Goal: Transaction & Acquisition: Purchase product/service

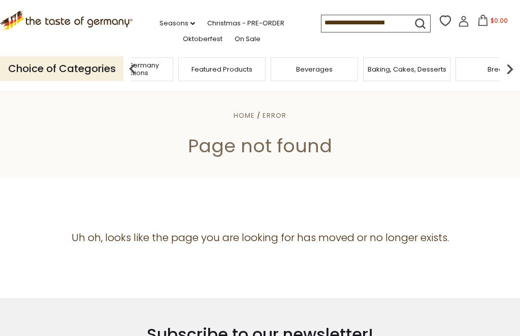
click at [38, 20] on icon at bounding box center [66, 19] width 133 height 17
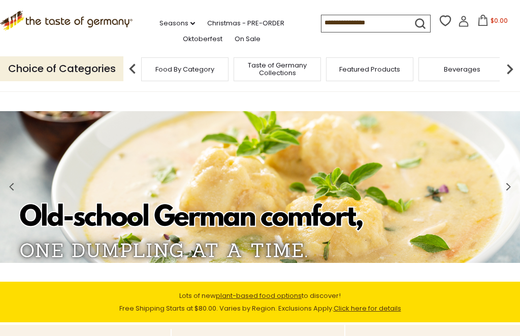
click at [335, 25] on input at bounding box center [364, 22] width 86 height 14
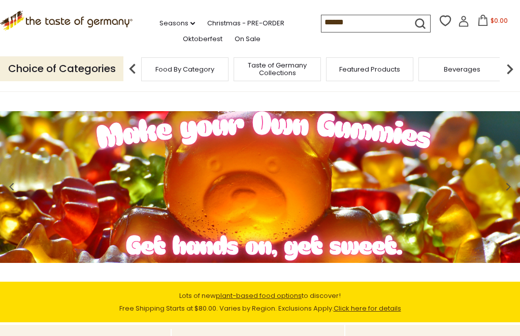
type input "*******"
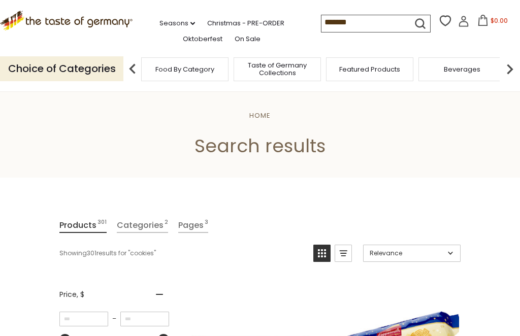
click at [326, 22] on input "*******" at bounding box center [364, 22] width 86 height 14
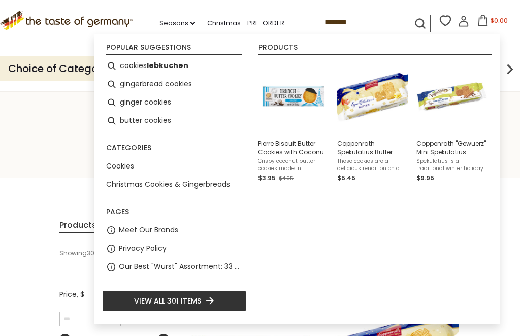
click at [321, 26] on input "*******" at bounding box center [364, 22] width 86 height 14
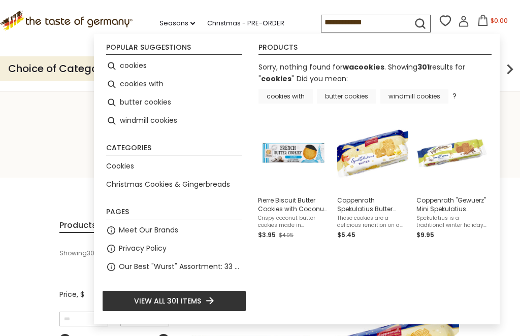
type input "**********"
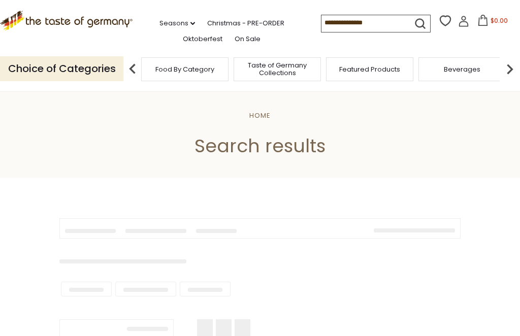
type input "**********"
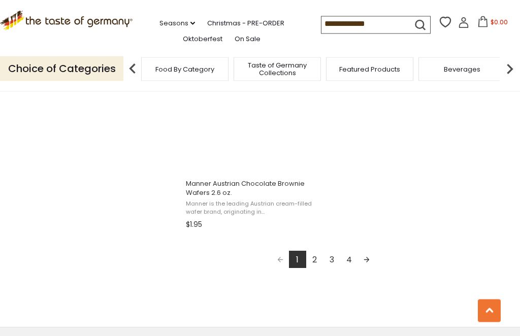
scroll to position [1814, 0]
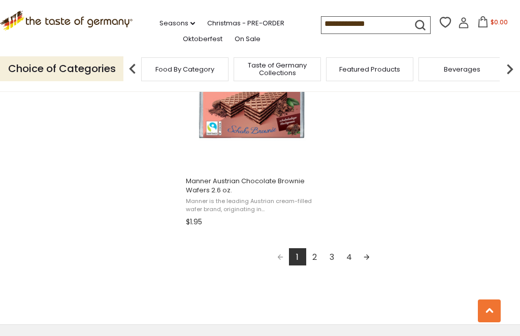
click at [312, 258] on link "2" at bounding box center [314, 256] width 17 height 17
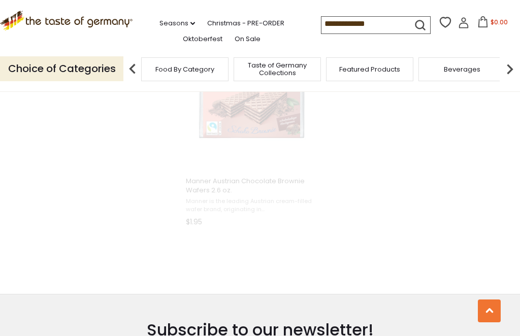
scroll to position [1387, 0]
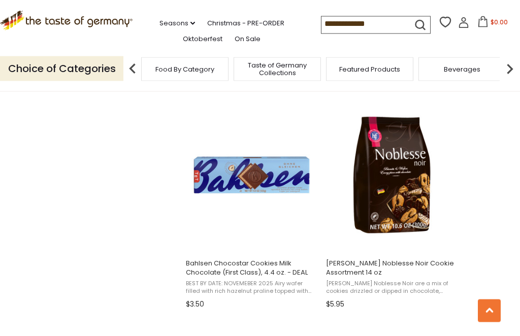
scroll to position [854, 0]
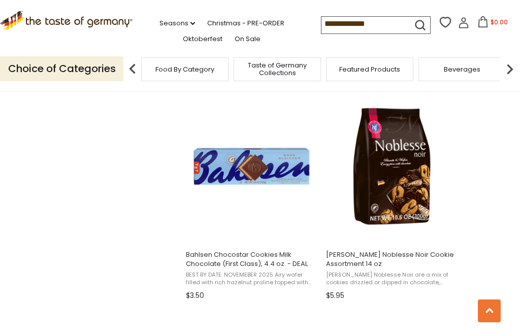
click at [395, 183] on img "Hans Freitag Noblesse Noir Cookie Assortment 14 oz" at bounding box center [391, 166] width 135 height 135
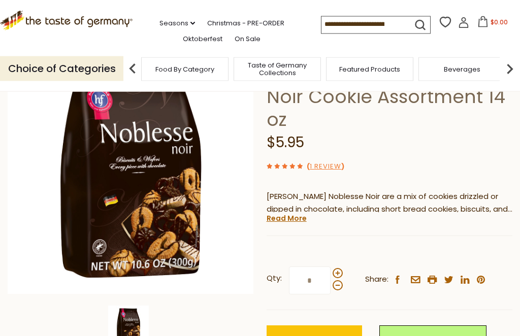
scroll to position [94, 0]
click at [318, 334] on span "Add to Cart" at bounding box center [314, 340] width 47 height 12
click at [471, 27] on button "$5.95" at bounding box center [492, 23] width 43 height 15
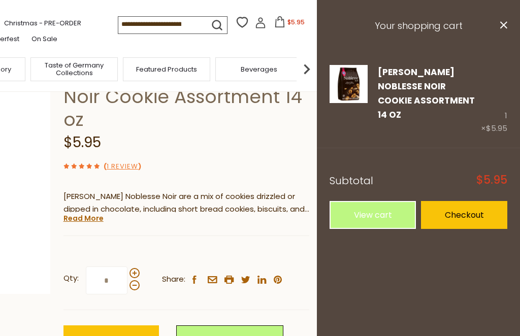
click at [384, 125] on link "Edit" at bounding box center [385, 130] width 15 height 11
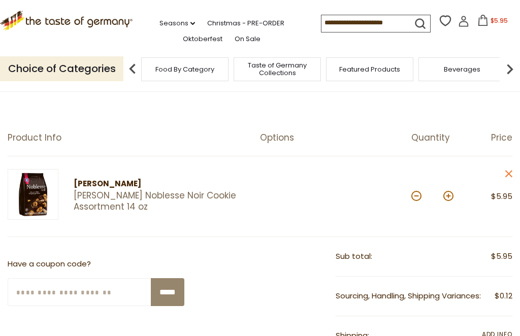
scroll to position [70, 0]
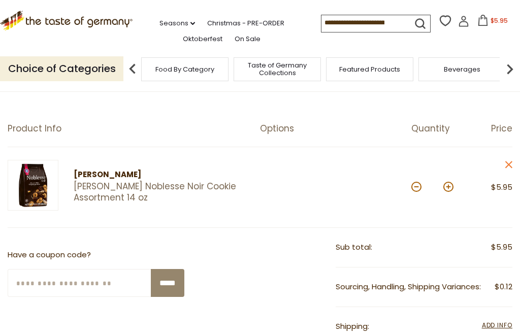
click at [451, 188] on button at bounding box center [448, 187] width 10 height 10
type input "*"
click at [449, 182] on button at bounding box center [448, 187] width 10 height 10
type input "*"
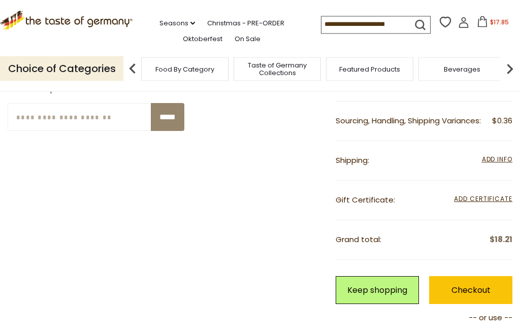
scroll to position [237, 0]
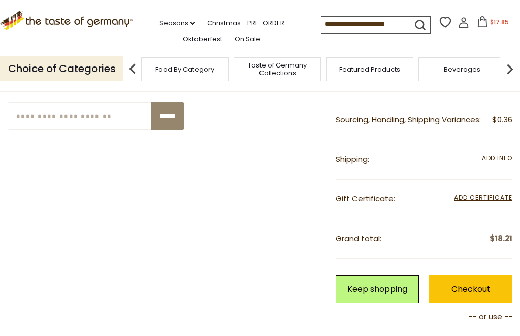
click at [496, 154] on span "Add Info" at bounding box center [497, 158] width 30 height 9
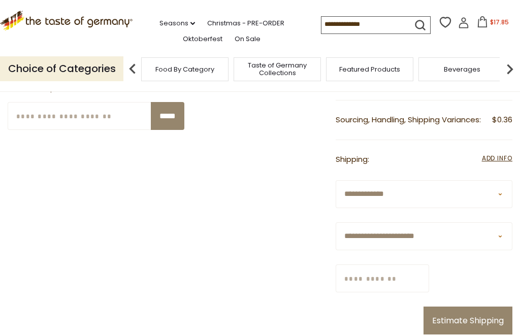
click at [506, 222] on select "**********" at bounding box center [424, 236] width 177 height 28
select select "**"
click at [417, 265] on input "Zip/Postcode" at bounding box center [382, 279] width 93 height 28
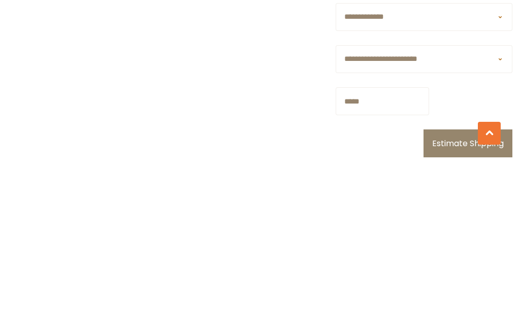
type input "*****"
click at [484, 307] on button "Estimate Shipping" at bounding box center [468, 321] width 89 height 28
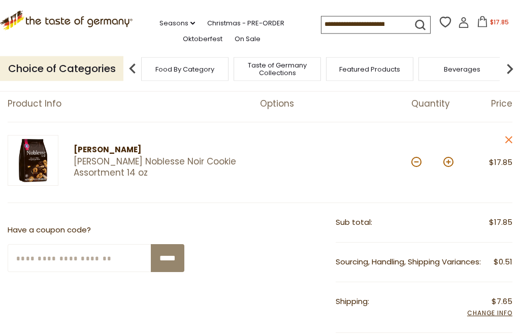
scroll to position [110, 0]
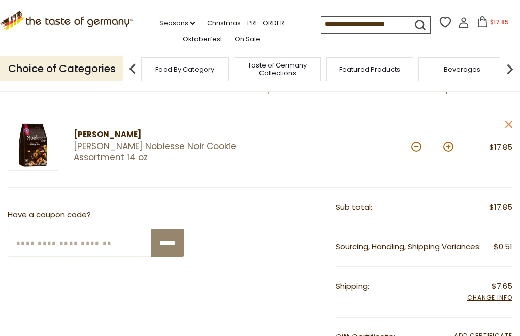
click at [340, 26] on input at bounding box center [364, 24] width 86 height 14
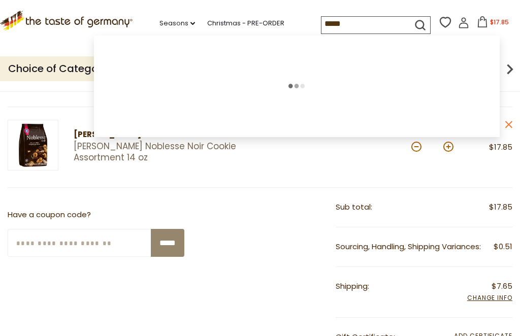
type input "******"
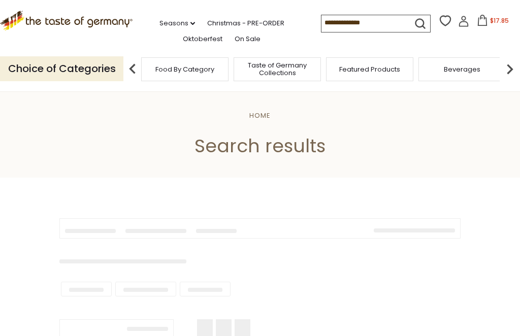
type input "******"
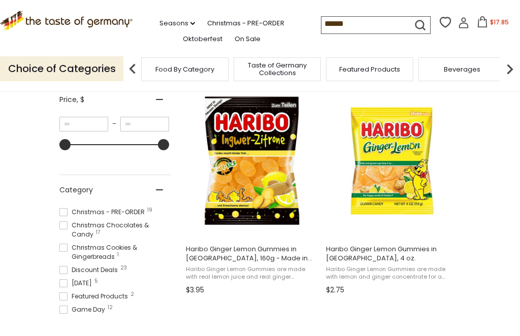
scroll to position [64, 0]
click at [63, 265] on span at bounding box center [63, 269] width 8 height 8
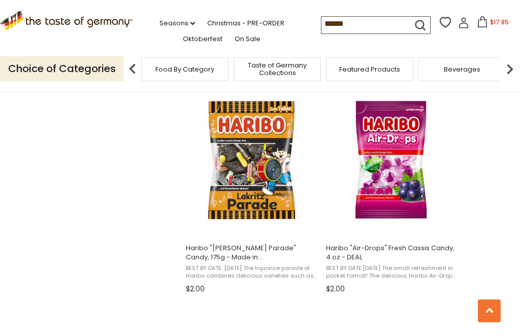
scroll to position [857, 0]
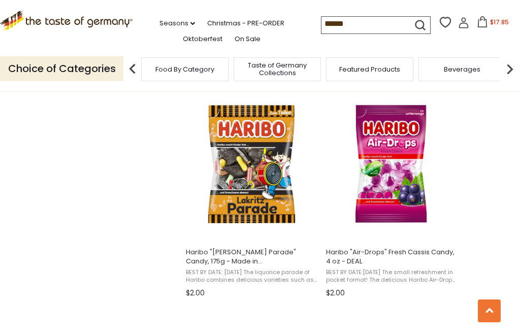
click at [229, 198] on img "Haribo" at bounding box center [251, 163] width 135 height 135
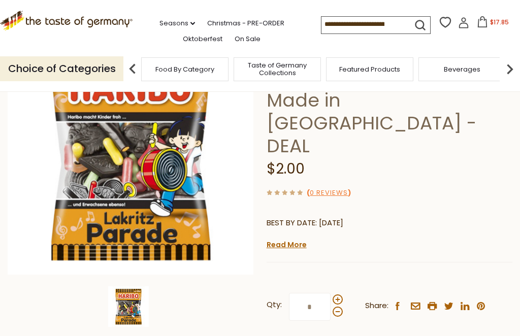
scroll to position [111, 0]
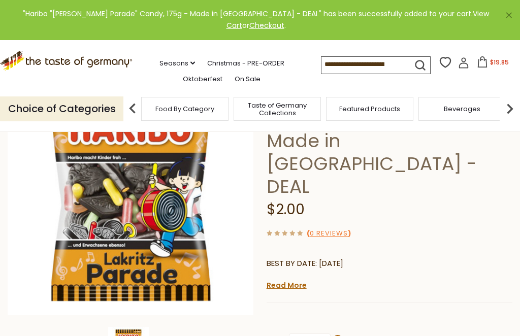
scroll to position [0, 0]
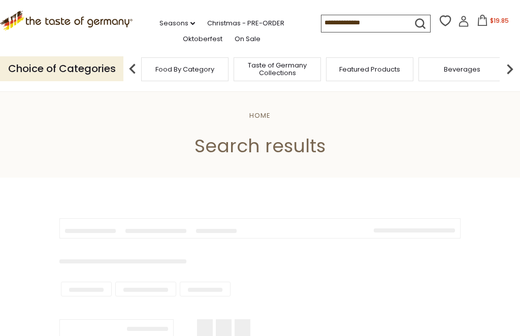
type input "******"
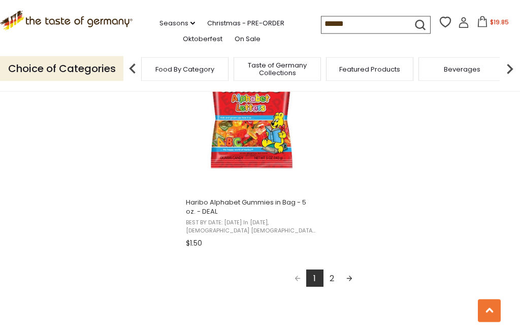
scroll to position [1797, 0]
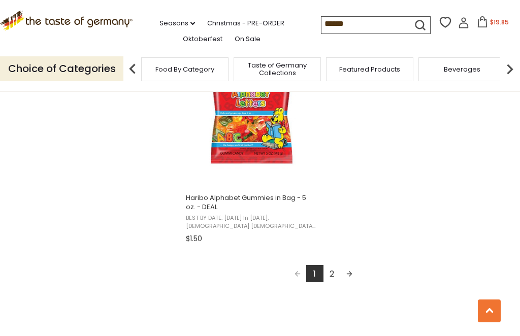
click at [334, 273] on link "2" at bounding box center [331, 273] width 17 height 17
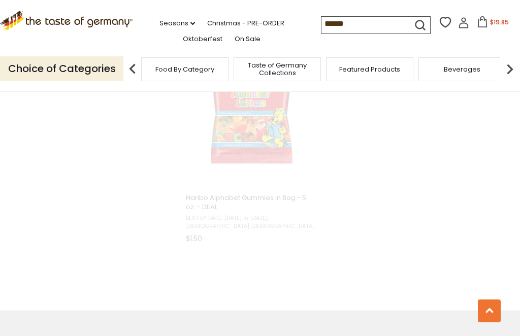
scroll to position [1613, 0]
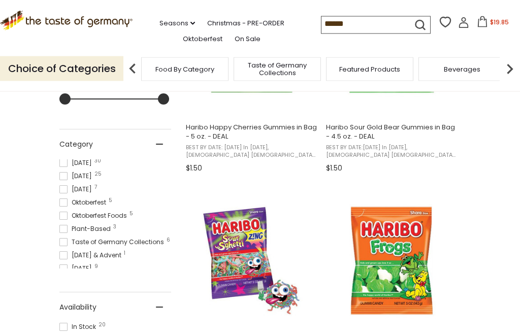
scroll to position [177, 0]
click at [64, 239] on span at bounding box center [63, 243] width 8 height 8
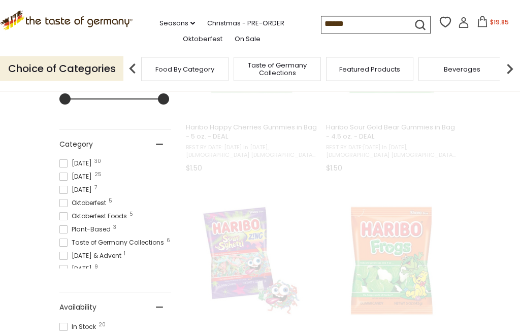
scroll to position [292, 0]
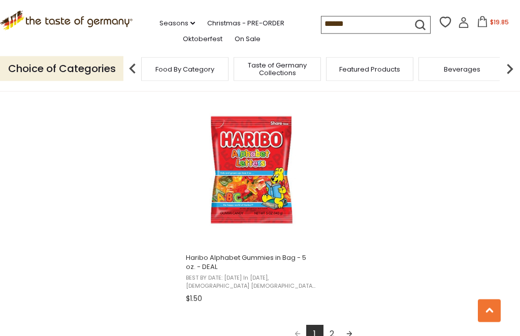
scroll to position [1747, 0]
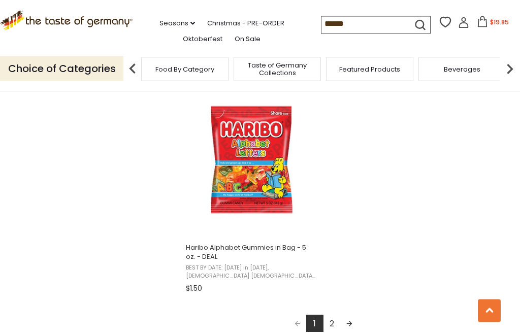
click at [337, 323] on link "2" at bounding box center [331, 323] width 17 height 17
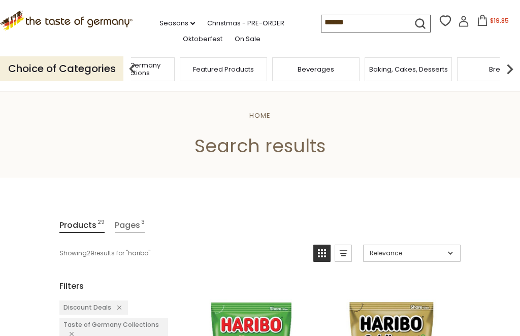
click at [157, 66] on span "Baking, Cakes, Desserts" at bounding box center [118, 70] width 79 height 8
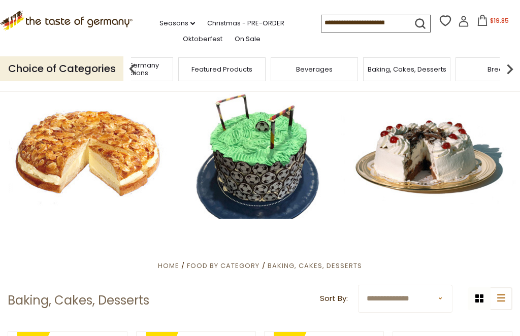
click at [81, 67] on div "Food By Category" at bounding box center [36, 69] width 87 height 24
click at [157, 66] on span "Baking, Cakes, Desserts" at bounding box center [117, 70] width 79 height 8
click at [253, 64] on div "Breads" at bounding box center [209, 69] width 87 height 24
click at [63, 22] on icon ".st0{fill:#EDD300;} .st1{fill:#D33E21;}" at bounding box center [66, 21] width 133 height 20
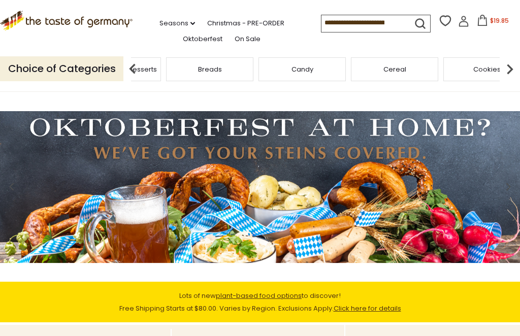
click at [253, 67] on div "Breads" at bounding box center [209, 69] width 87 height 24
click at [86, 73] on p "Choice of Categories" at bounding box center [61, 68] width 123 height 25
click at [138, 69] on img at bounding box center [132, 69] width 20 height 20
click at [157, 66] on span "Baking, Cakes, Desserts" at bounding box center [117, 70] width 79 height 8
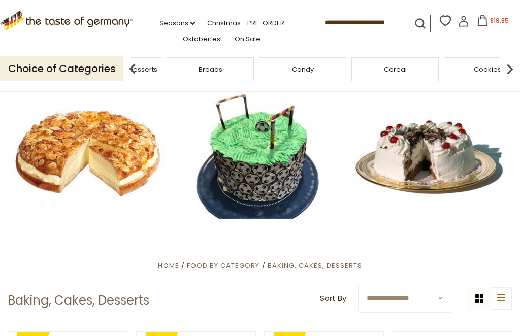
click at [164, 70] on div "Baking, Cakes, Desserts" at bounding box center [118, 69] width 92 height 24
click at [335, 22] on input at bounding box center [364, 22] width 86 height 14
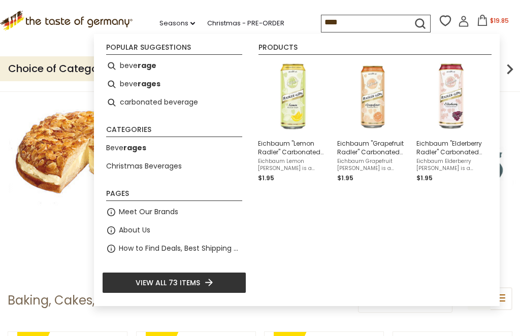
click at [132, 70] on li "beve rage" at bounding box center [174, 66] width 144 height 18
type input "********"
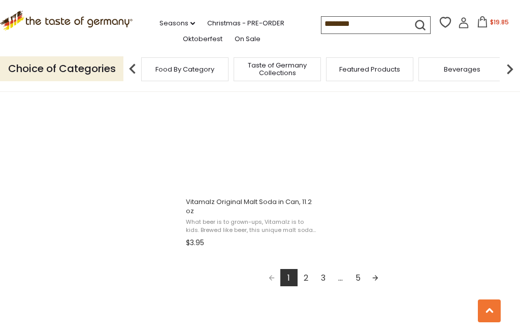
scroll to position [1785, 0]
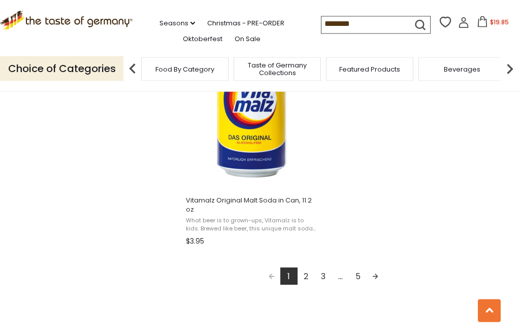
click at [303, 281] on link "2" at bounding box center [306, 276] width 17 height 17
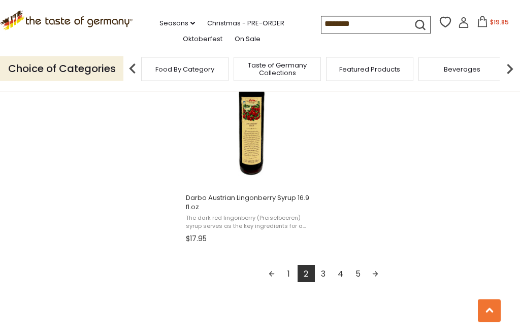
scroll to position [1799, 0]
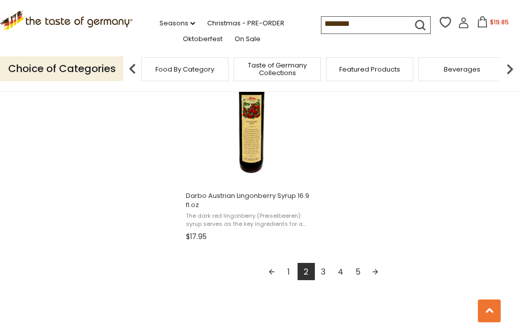
click at [321, 272] on link "3" at bounding box center [323, 271] width 17 height 17
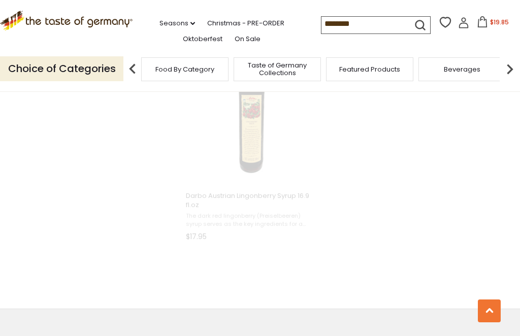
scroll to position [1428, 0]
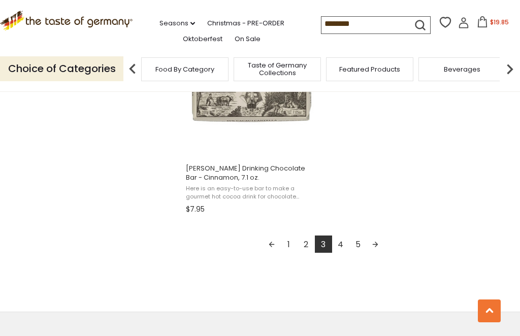
scroll to position [1837, 0]
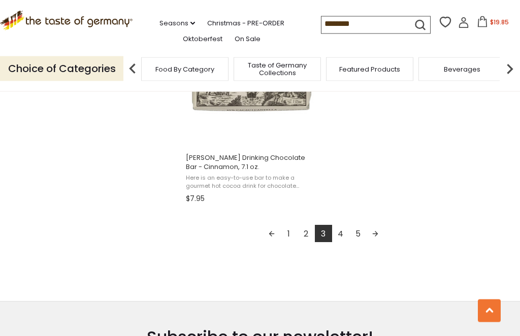
click at [339, 233] on link "4" at bounding box center [340, 233] width 17 height 17
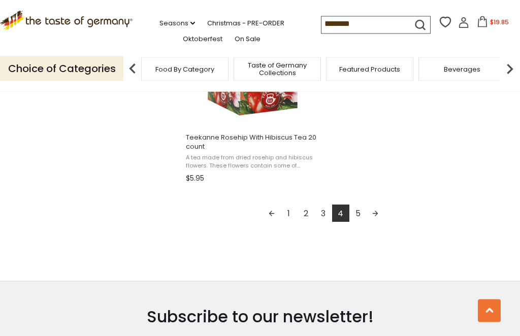
scroll to position [1850, 0]
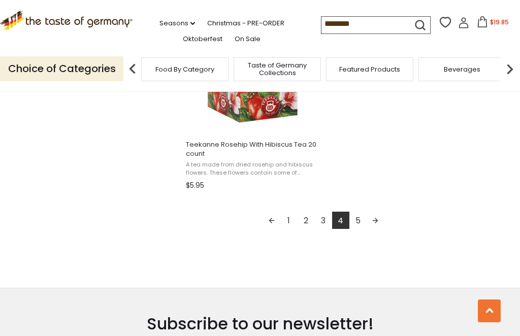
click at [358, 212] on link "5" at bounding box center [357, 220] width 17 height 17
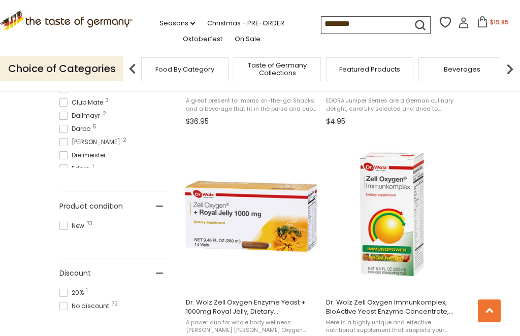
scroll to position [556, 0]
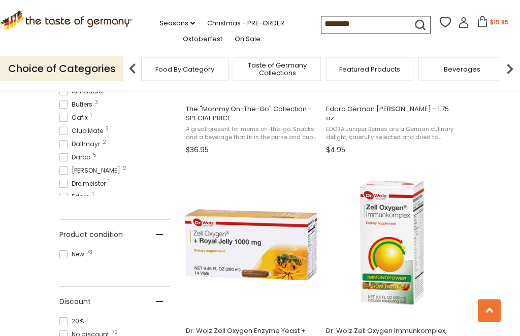
click at [352, 25] on input "********" at bounding box center [364, 24] width 86 height 14
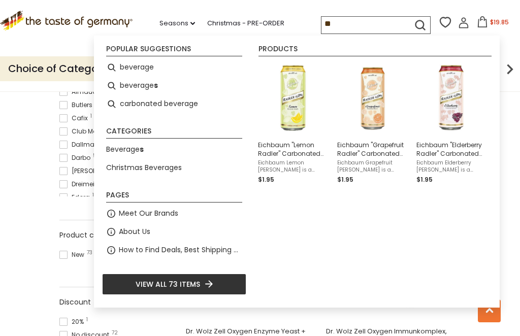
type input "*"
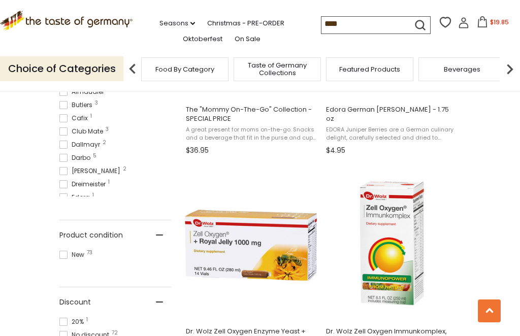
type input "*****"
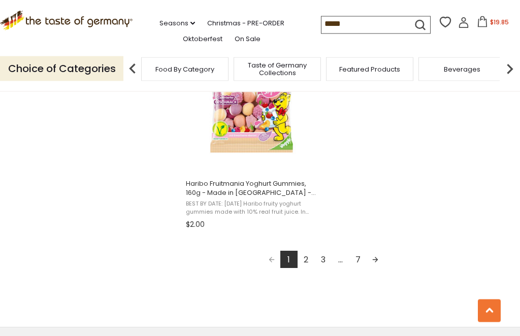
scroll to position [1811, 0]
click at [306, 255] on link "2" at bounding box center [306, 259] width 17 height 17
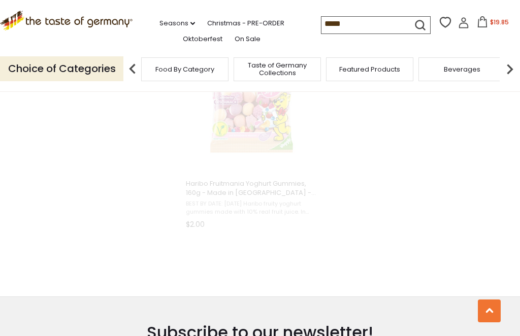
scroll to position [1438, 0]
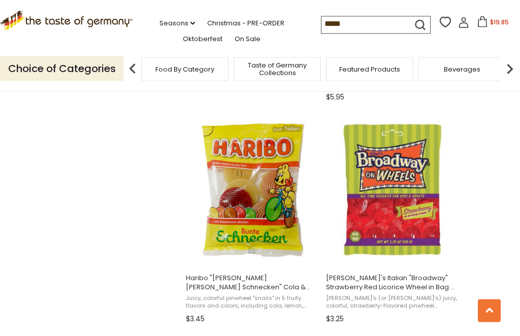
scroll to position [833, 0]
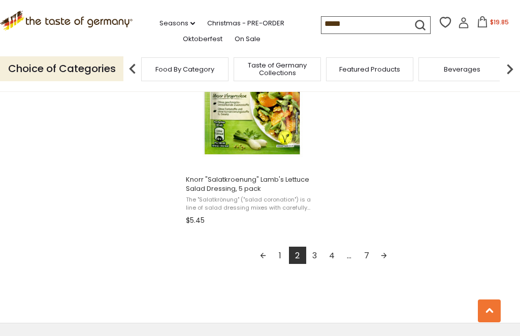
click at [314, 253] on link "3" at bounding box center [314, 255] width 17 height 17
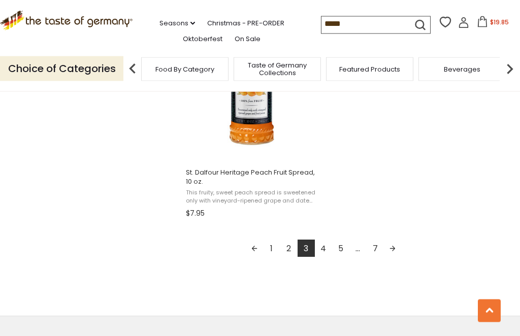
scroll to position [1822, 0]
click at [323, 250] on link "4" at bounding box center [323, 249] width 17 height 17
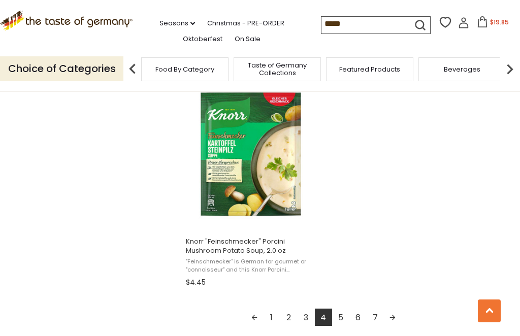
scroll to position [1758, 0]
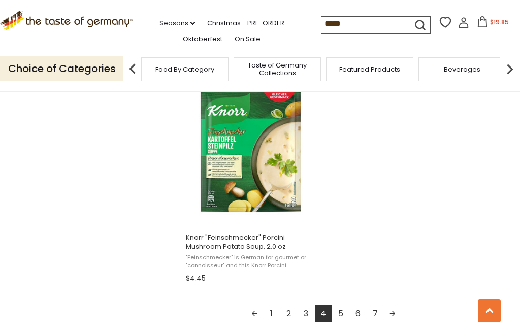
click at [337, 314] on link "5" at bounding box center [340, 313] width 17 height 17
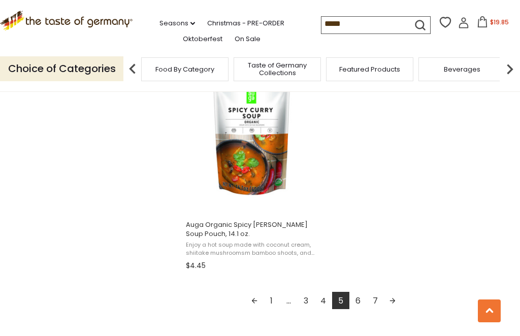
scroll to position [1781, 0]
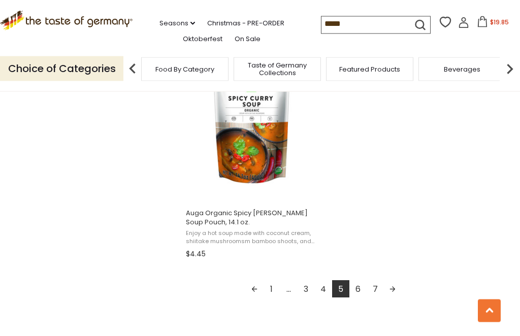
click at [362, 288] on link "6" at bounding box center [357, 289] width 17 height 17
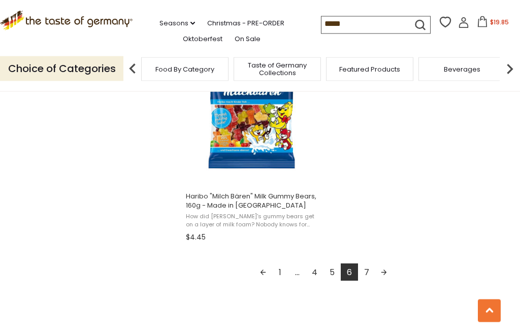
scroll to position [1799, 0]
click at [362, 278] on link "7" at bounding box center [366, 272] width 17 height 17
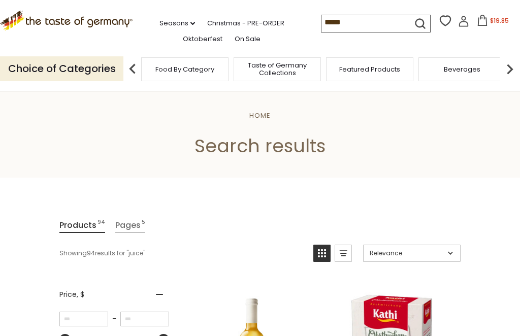
click at [342, 22] on input "*****" at bounding box center [364, 22] width 86 height 14
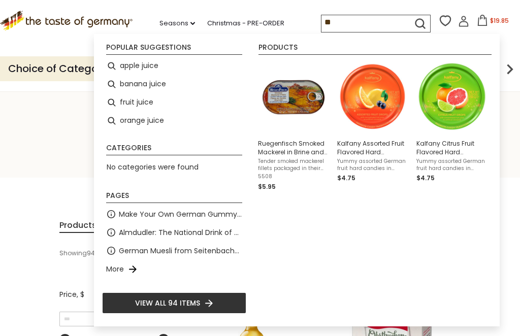
type input "*"
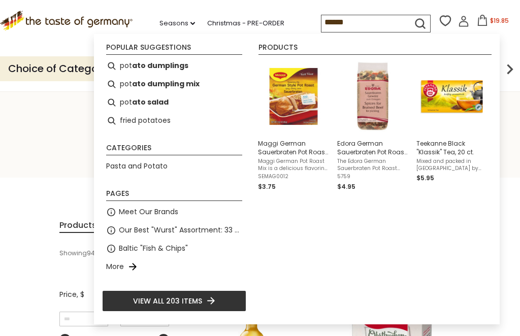
type input "******"
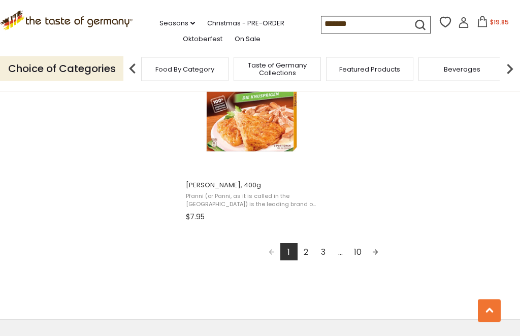
scroll to position [1810, 0]
click at [309, 253] on link "2" at bounding box center [306, 251] width 17 height 17
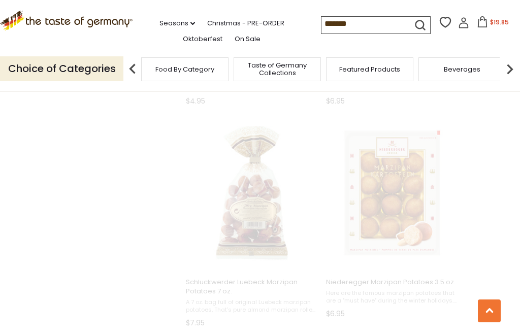
scroll to position [137, 0]
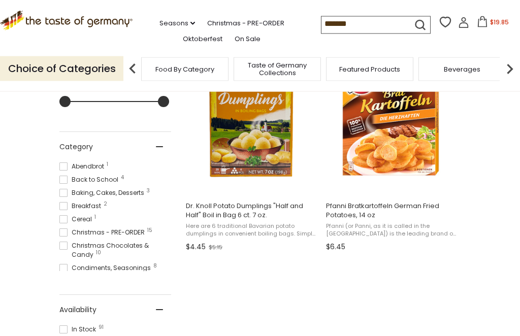
scroll to position [238, 0]
click at [265, 159] on img "Dr. Knoll Potato Dumplings" at bounding box center [251, 118] width 135 height 135
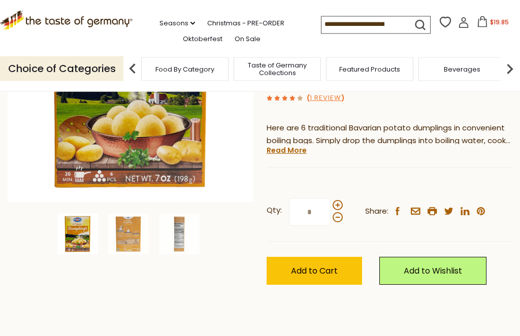
scroll to position [186, 0]
click at [125, 236] on img at bounding box center [128, 234] width 41 height 41
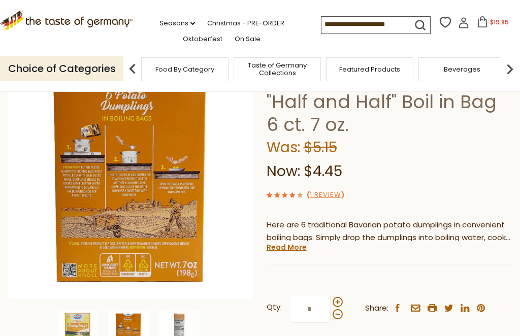
scroll to position [87, 0]
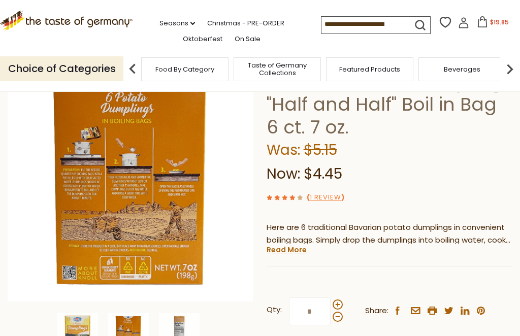
click at [188, 336] on img at bounding box center [179, 333] width 41 height 41
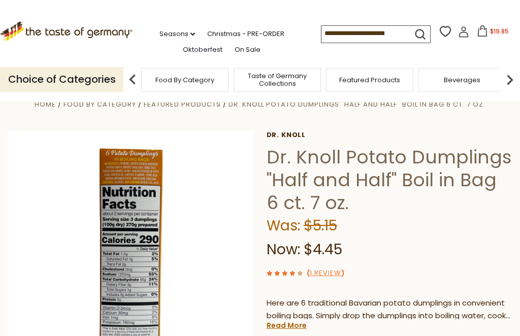
scroll to position [0, 0]
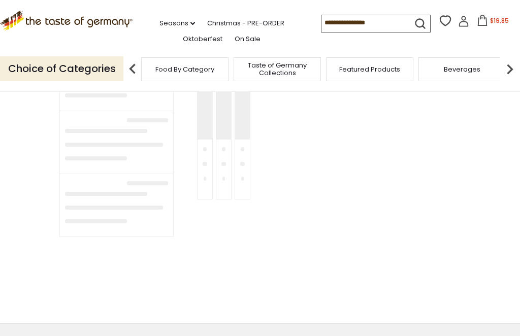
type input "******"
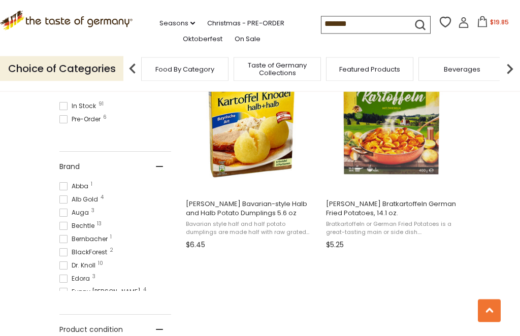
scroll to position [465, 0]
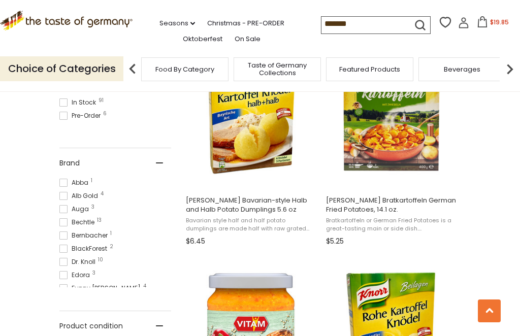
click at [287, 228] on span "Bavarian style half and half potato dumplings are made half with raw grated pot…" at bounding box center [252, 225] width 132 height 16
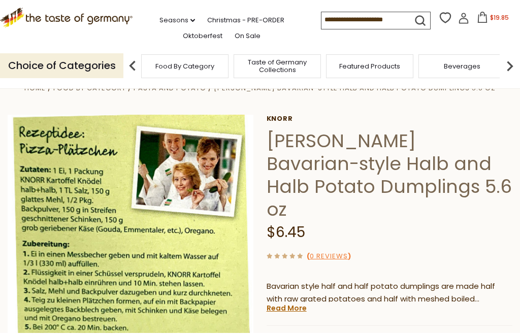
scroll to position [25, 0]
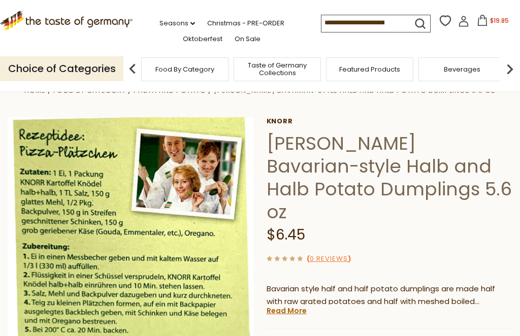
click at [288, 306] on link "Read More" at bounding box center [287, 311] width 40 height 10
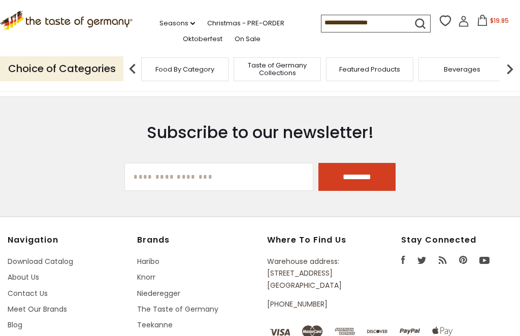
type input "******"
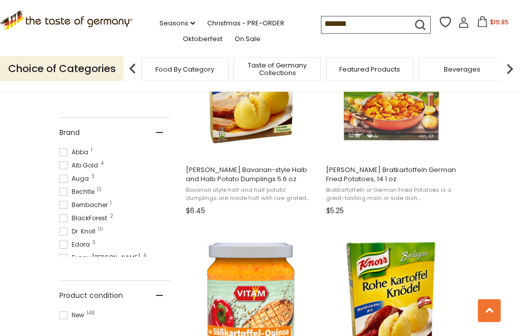
scroll to position [488, 0]
